Goal: Task Accomplishment & Management: Use online tool/utility

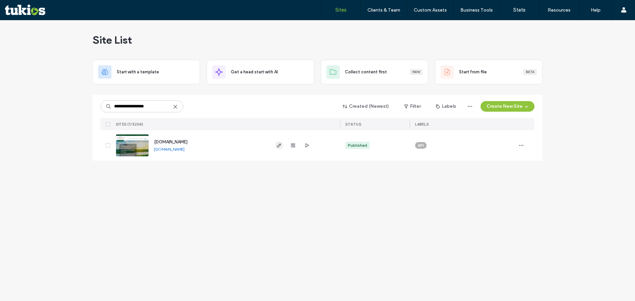
type input "**********"
click at [277, 146] on icon "button" at bounding box center [278, 145] width 5 height 5
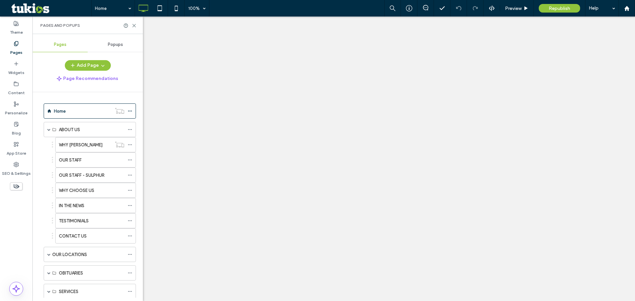
click at [79, 236] on label "CONTACT US" at bounding box center [73, 237] width 28 height 12
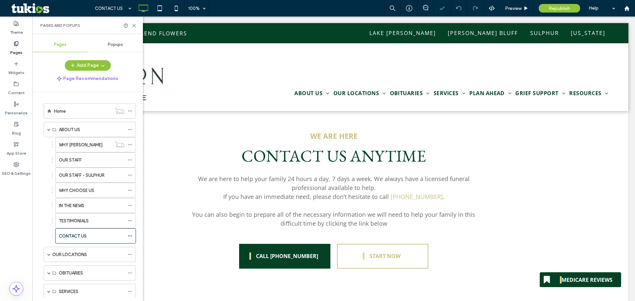
click at [134, 24] on icon at bounding box center [134, 25] width 5 height 5
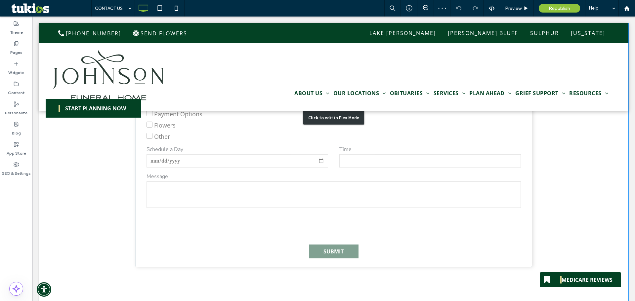
scroll to position [397, 0]
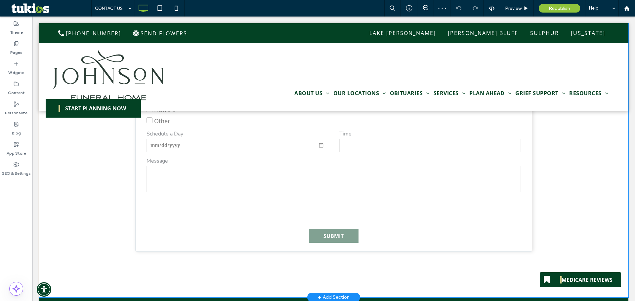
click at [172, 183] on div "Click to edit in Flex Mode" at bounding box center [333, 102] width 589 height 391
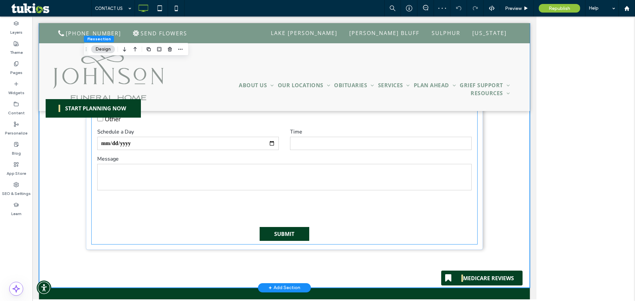
scroll to position [394, 0]
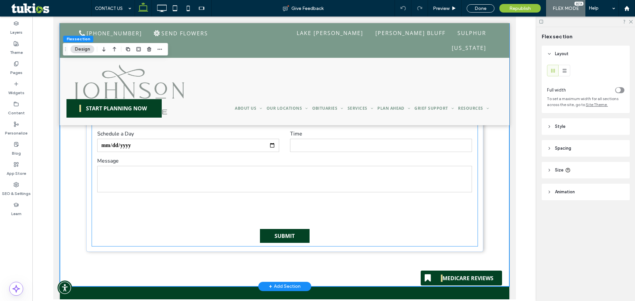
click at [217, 176] on textarea at bounding box center [284, 179] width 374 height 26
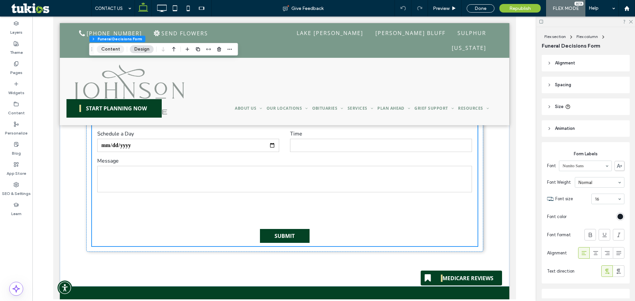
click at [112, 48] on button "Content" at bounding box center [110, 49] width 27 height 8
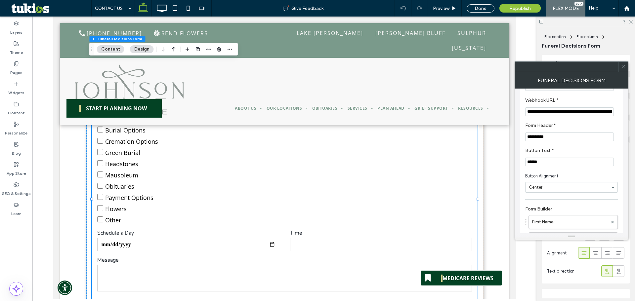
scroll to position [0, 0]
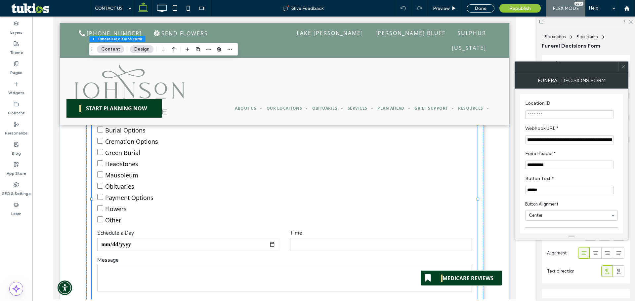
click at [113, 47] on button "Content" at bounding box center [110, 49] width 27 height 8
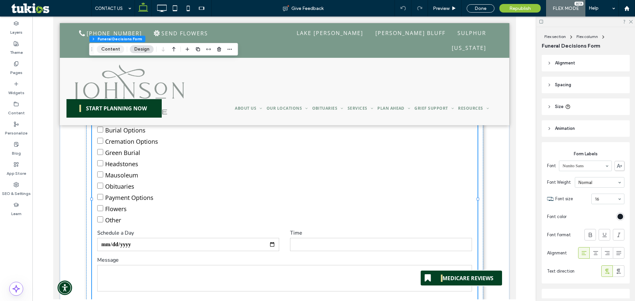
click at [110, 48] on button "Content" at bounding box center [110, 49] width 27 height 8
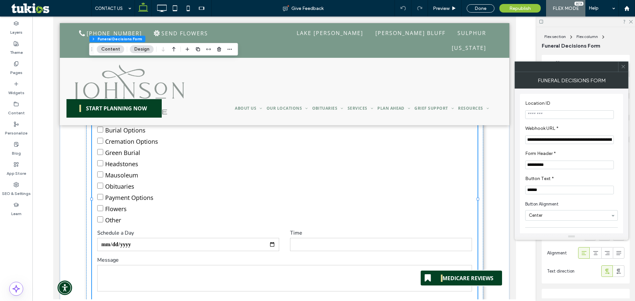
click at [624, 67] on icon at bounding box center [623, 66] width 5 height 5
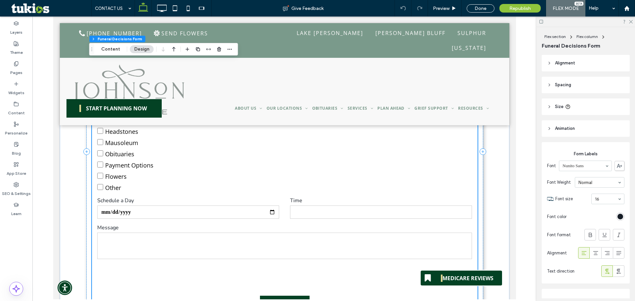
scroll to position [331, 0]
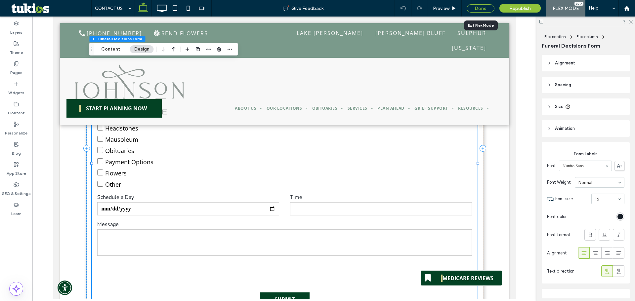
drag, startPoint x: 487, startPoint y: 9, endPoint x: 453, endPoint y: 98, distance: 94.9
click at [487, 9] on div "Done" at bounding box center [481, 8] width 28 height 8
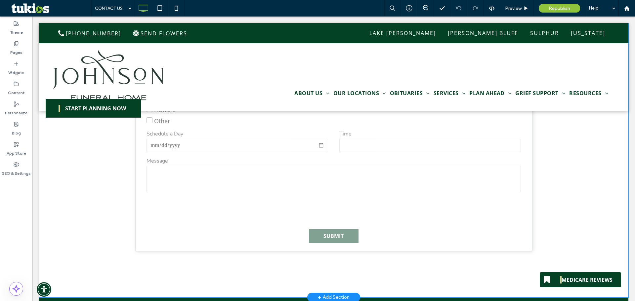
click at [294, 187] on div "Click to edit in Flex Mode" at bounding box center [333, 102] width 589 height 391
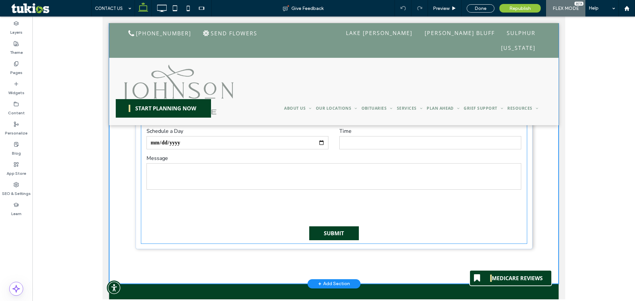
scroll to position [394, 0]
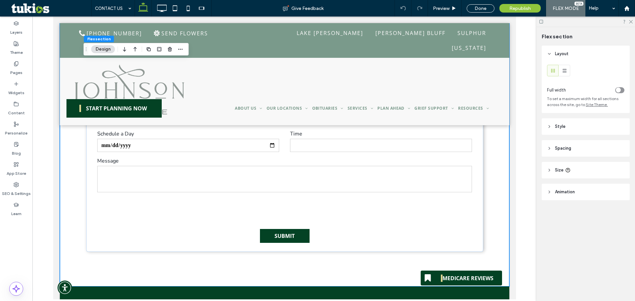
click at [108, 50] on button "Design" at bounding box center [103, 49] width 24 height 8
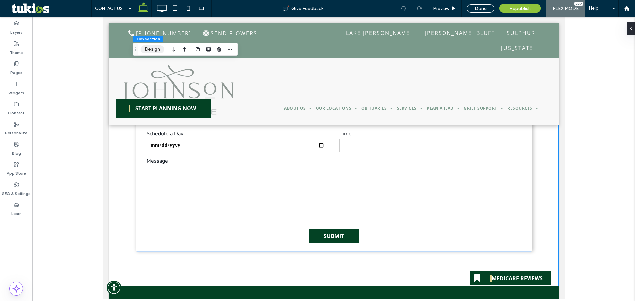
click at [150, 47] on button "Design" at bounding box center [153, 49] width 24 height 8
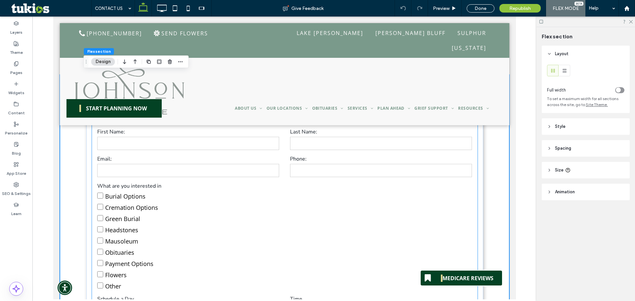
scroll to position [295, 0]
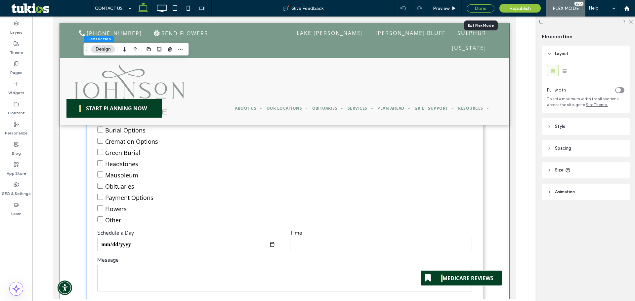
drag, startPoint x: 473, startPoint y: 6, endPoint x: 442, endPoint y: 3, distance: 31.2
click at [473, 6] on div "Done" at bounding box center [481, 8] width 28 height 8
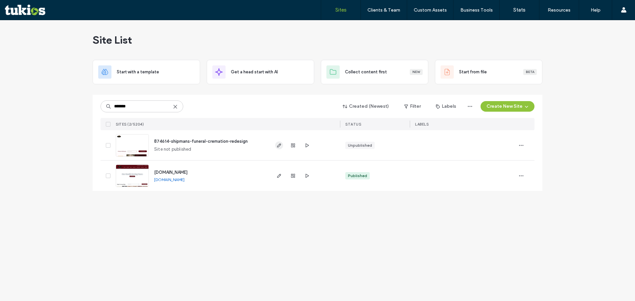
type input "*******"
click at [281, 144] on icon "button" at bounding box center [278, 145] width 5 height 5
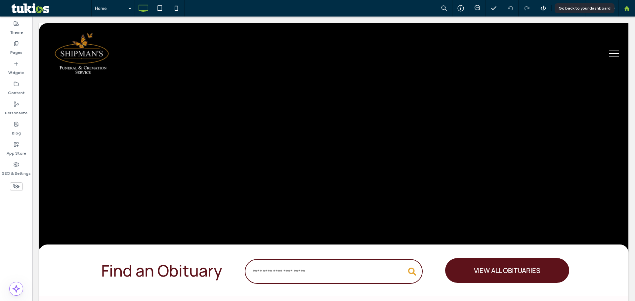
click at [626, 6] on icon at bounding box center [627, 9] width 6 height 6
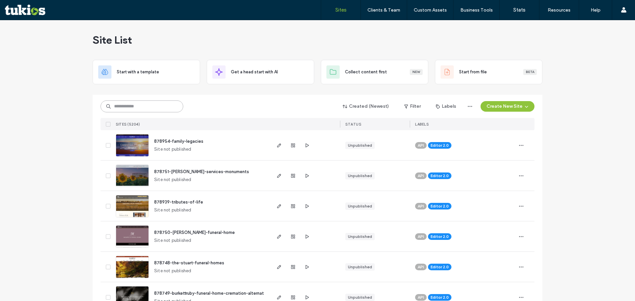
click at [166, 101] on input at bounding box center [142, 107] width 83 height 12
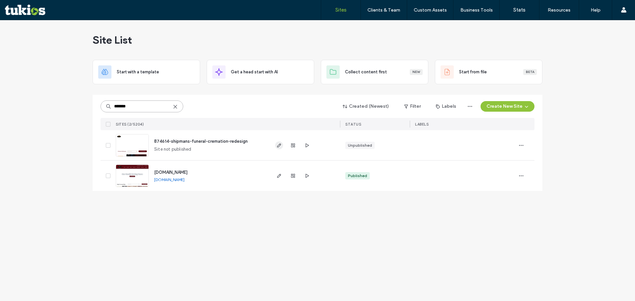
type input "*******"
click at [279, 144] on icon "button" at bounding box center [278, 145] width 5 height 5
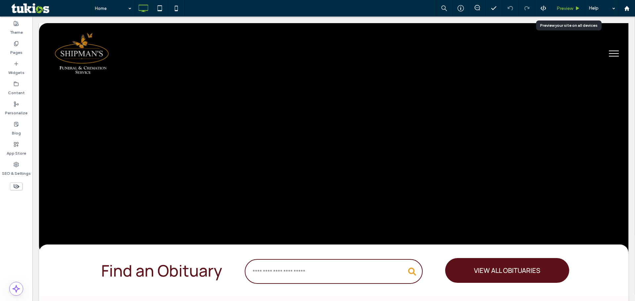
click at [560, 6] on span "Preview" at bounding box center [565, 9] width 17 height 6
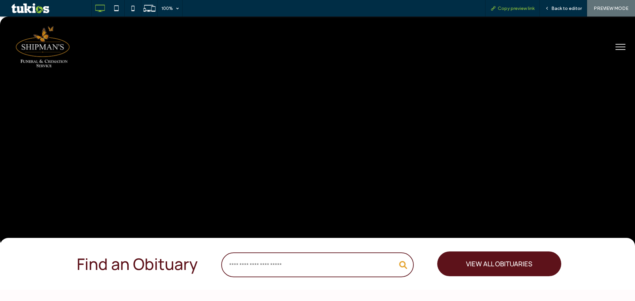
click at [519, 10] on span "Copy preview link" at bounding box center [516, 9] width 37 height 6
click at [258, 157] on div at bounding box center [317, 132] width 635 height 99
click at [549, 7] on icon at bounding box center [547, 8] width 5 height 5
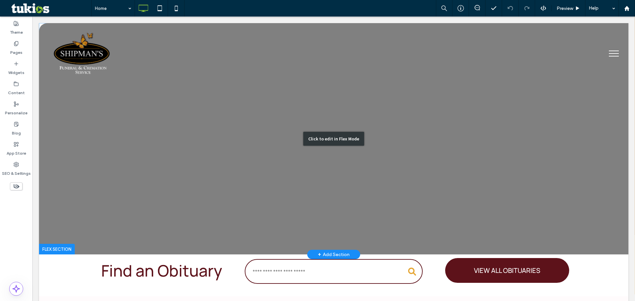
click at [276, 194] on div "Click to edit in Flex Mode" at bounding box center [333, 138] width 589 height 231
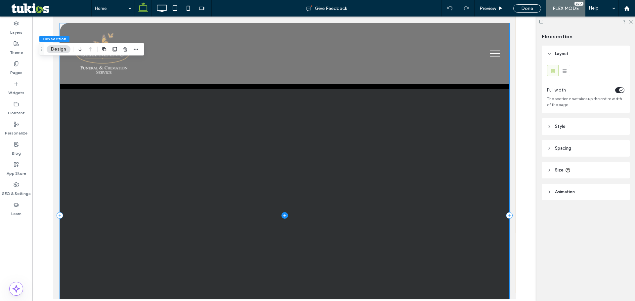
click at [247, 178] on span at bounding box center [284, 215] width 449 height 253
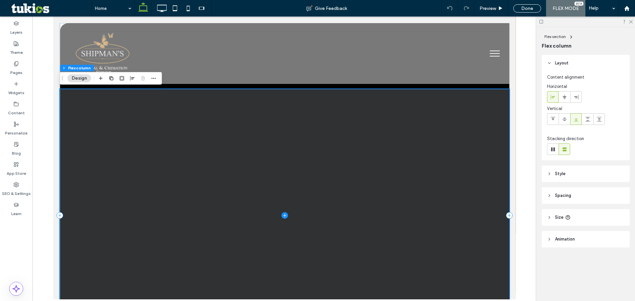
click at [99, 157] on span at bounding box center [284, 215] width 449 height 253
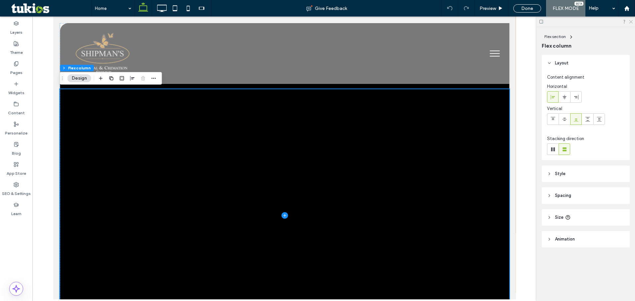
click at [631, 22] on icon at bounding box center [630, 21] width 4 height 4
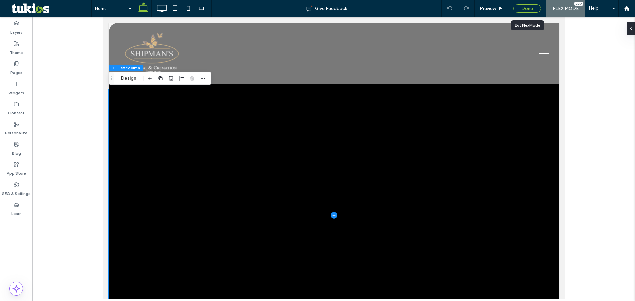
drag, startPoint x: 535, startPoint y: 8, endPoint x: 437, endPoint y: 82, distance: 123.5
click at [535, 8] on div "Done" at bounding box center [527, 8] width 28 height 8
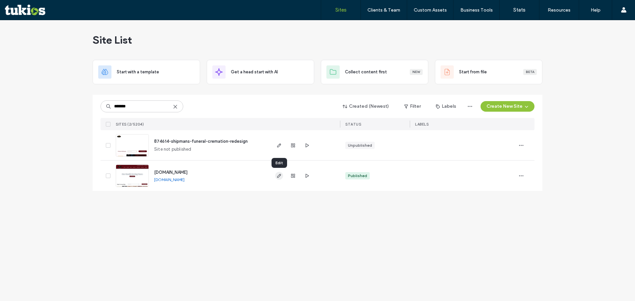
type input "*******"
click at [277, 176] on icon "button" at bounding box center [278, 175] width 5 height 5
click at [278, 175] on icon "button" at bounding box center [278, 175] width 5 height 5
